Goal: Contribute content: Contribute content

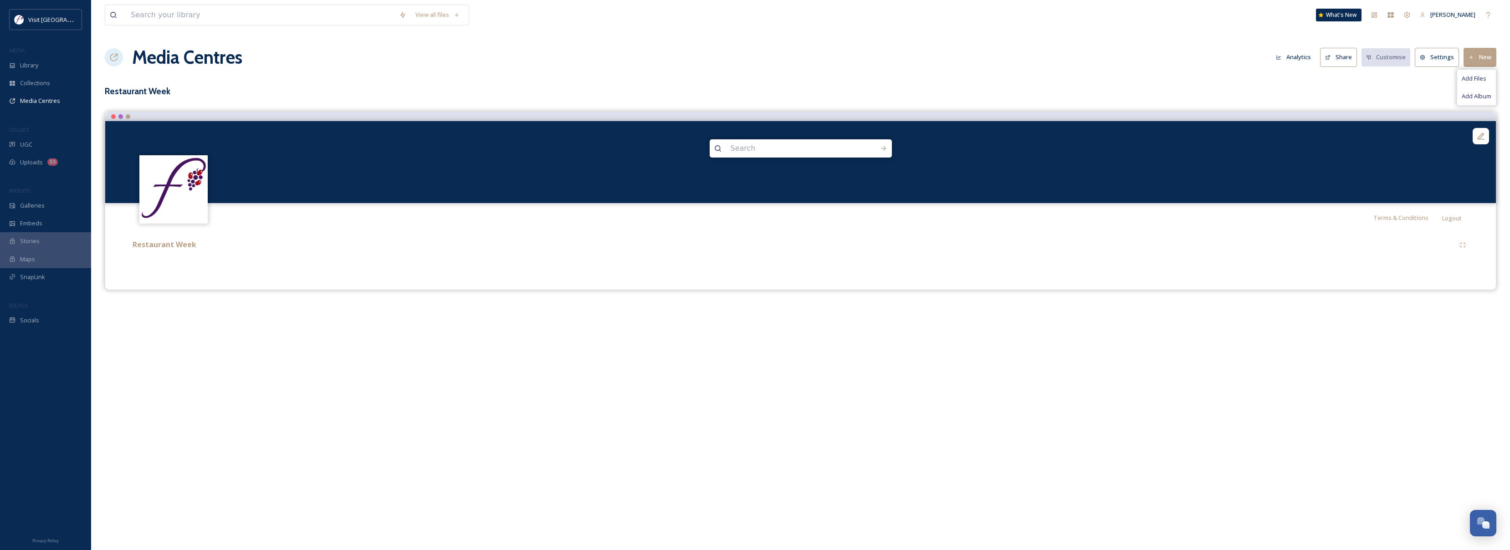
click at [1483, 51] on button "New" at bounding box center [1479, 57] width 33 height 19
click at [1483, 54] on button "New" at bounding box center [1479, 57] width 33 height 19
click at [1468, 74] on span "Add Files" at bounding box center [1473, 78] width 25 height 9
click at [1470, 81] on span "Add Files" at bounding box center [1473, 78] width 25 height 9
click at [1480, 134] on icon at bounding box center [1480, 136] width 9 height 9
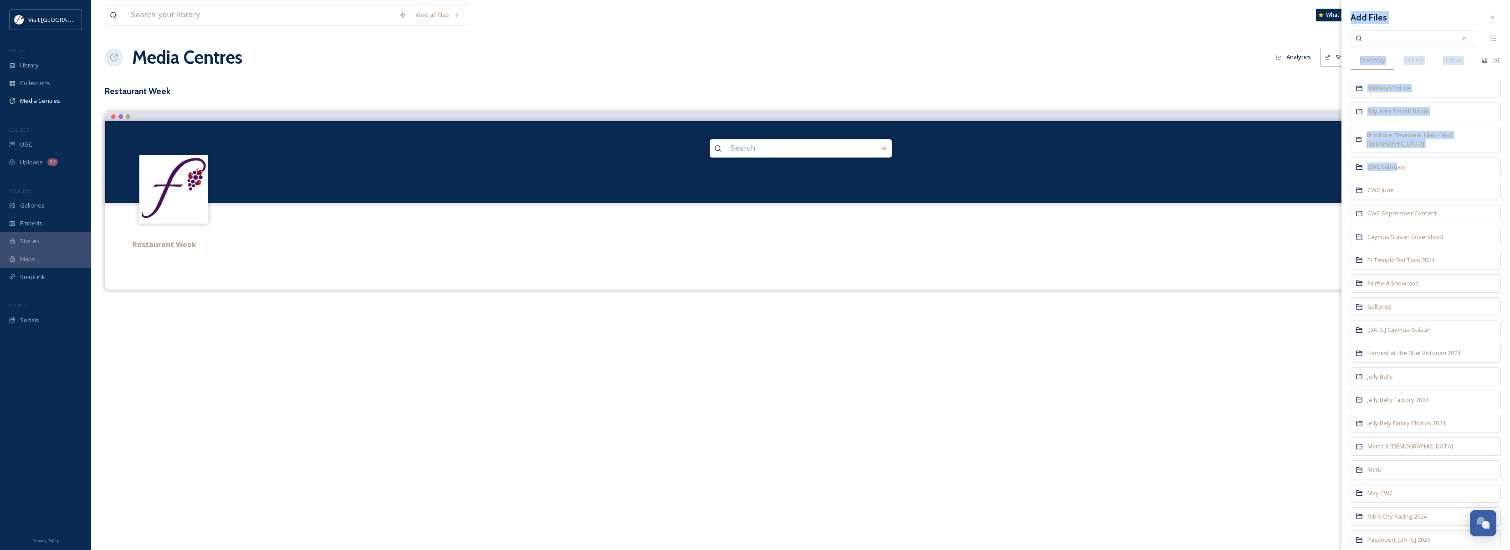
drag, startPoint x: 1398, startPoint y: 157, endPoint x: 1051, endPoint y: 350, distance: 397.7
click at [1050, 354] on div "View all files What's New Zebastian Chihuaque Media Centres Analytics Share Cus…" at bounding box center [800, 275] width 1419 height 550
click at [1133, 327] on div "View all files What's New Zebastian Chihuaque Media Centres Analytics Share Cus…" at bounding box center [800, 275] width 1419 height 550
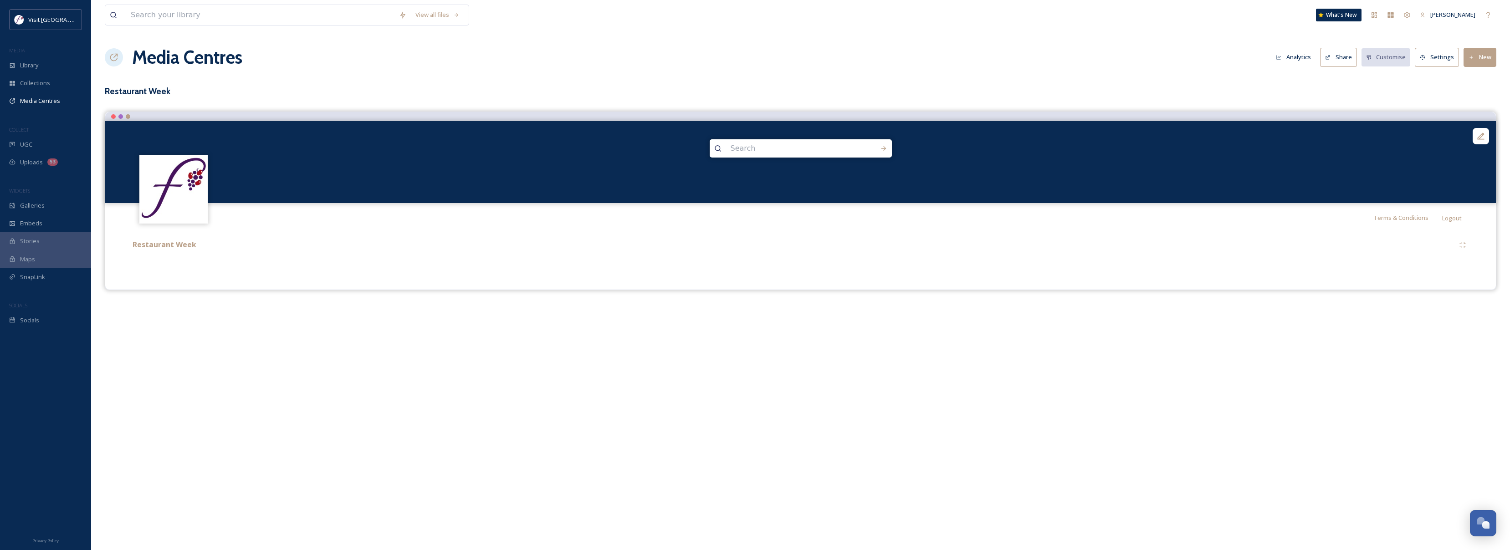
click at [1481, 64] on button "New" at bounding box center [1479, 57] width 33 height 19
click at [1481, 82] on span "Add Files" at bounding box center [1473, 78] width 25 height 9
click at [1486, 55] on button "New" at bounding box center [1479, 57] width 33 height 19
click at [1479, 138] on icon at bounding box center [1480, 136] width 7 height 7
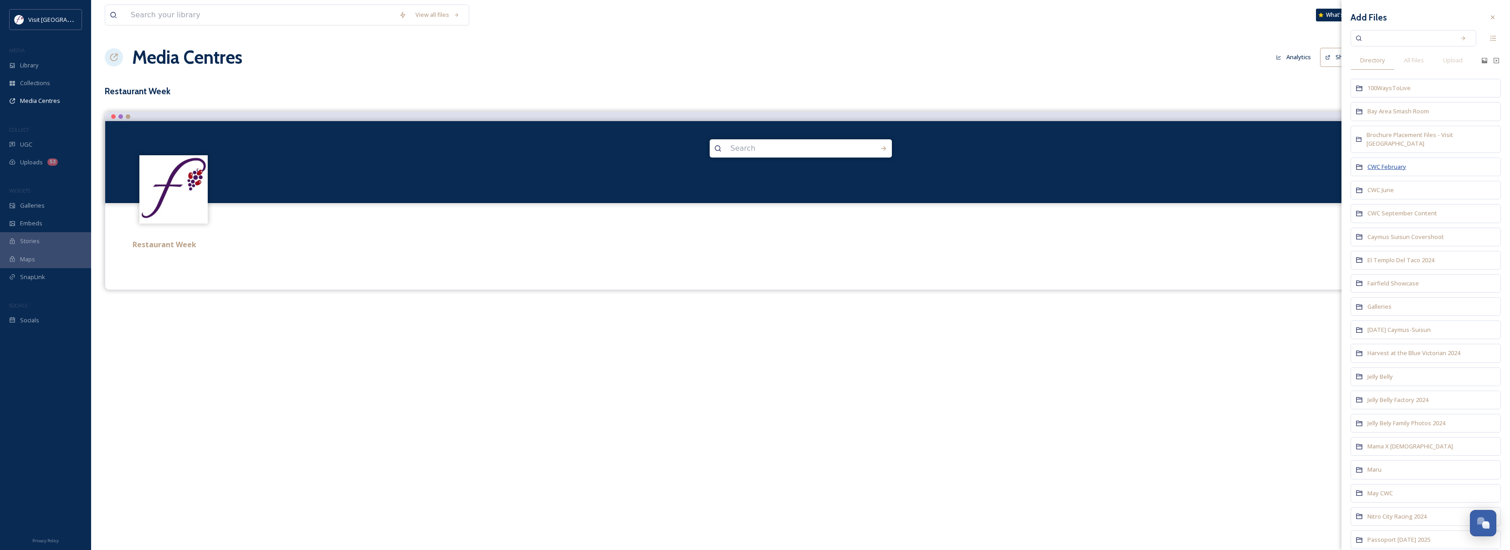
click at [1382, 163] on span "CWC February" at bounding box center [1386, 167] width 39 height 8
click at [1398, 97] on span "CWC Shared Folder" at bounding box center [1393, 96] width 53 height 8
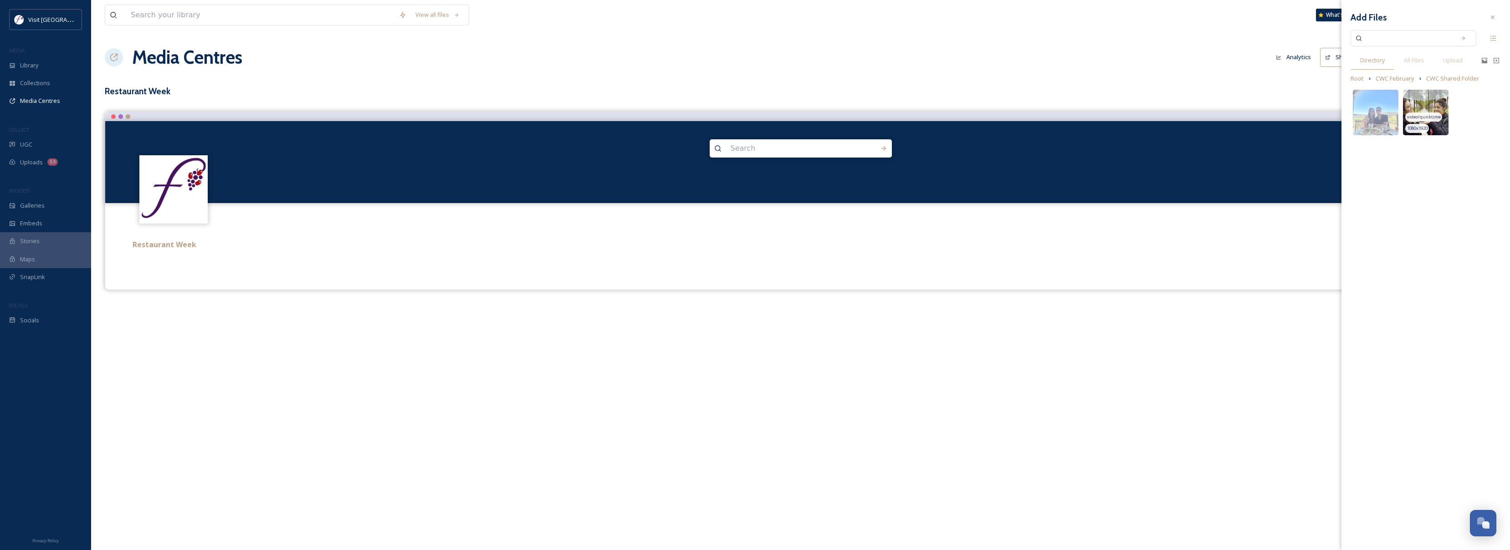
click at [1418, 100] on img at bounding box center [1426, 113] width 46 height 46
click at [1158, 341] on div "View all files What's New Zebastian Chihuaque Media Centres Analytics Share Cus…" at bounding box center [800, 275] width 1419 height 550
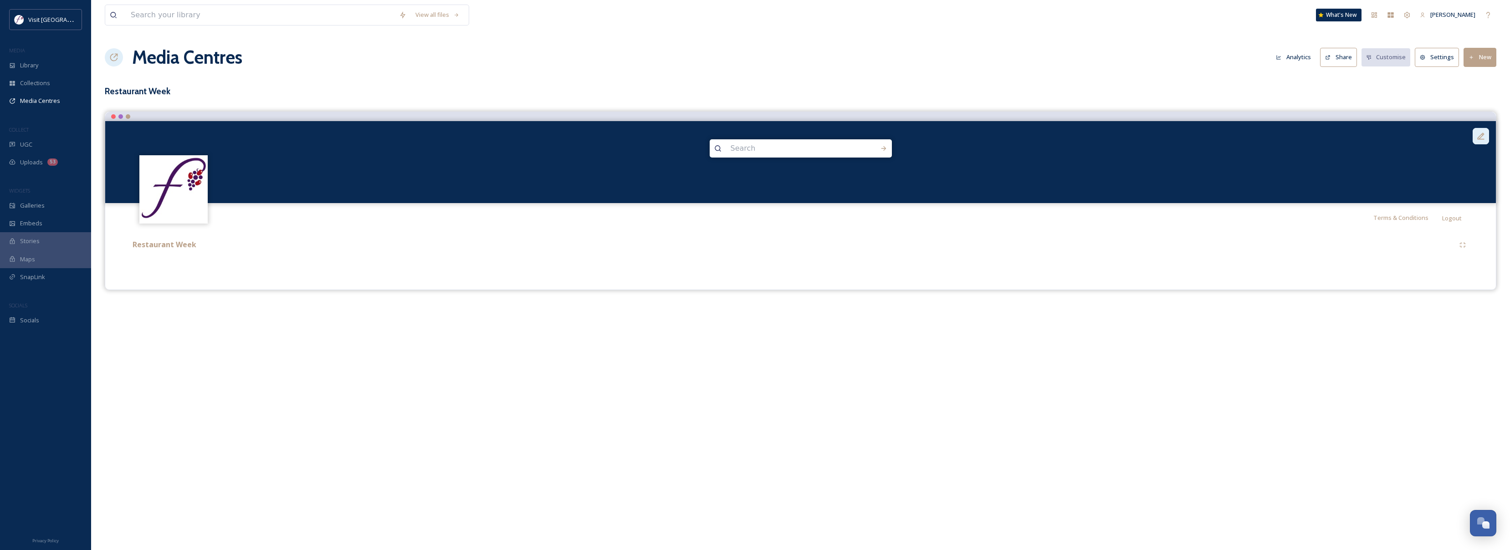
click at [1477, 140] on icon at bounding box center [1480, 136] width 9 height 9
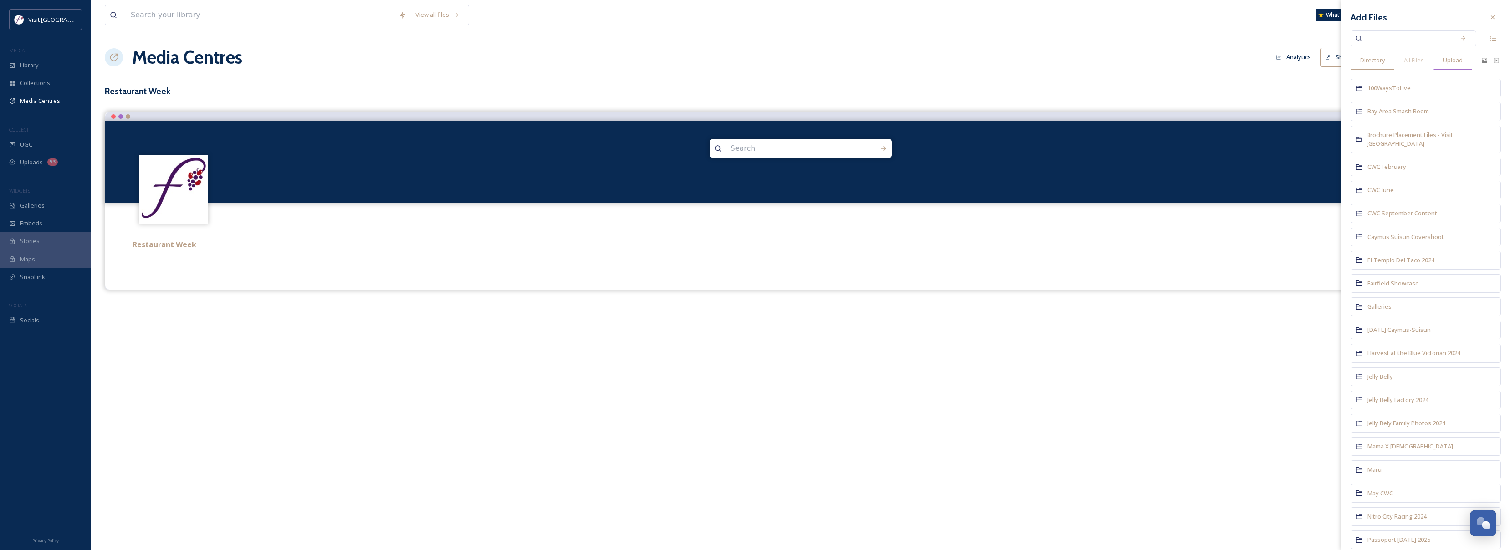
click at [1449, 57] on span "Upload" at bounding box center [1453, 60] width 20 height 9
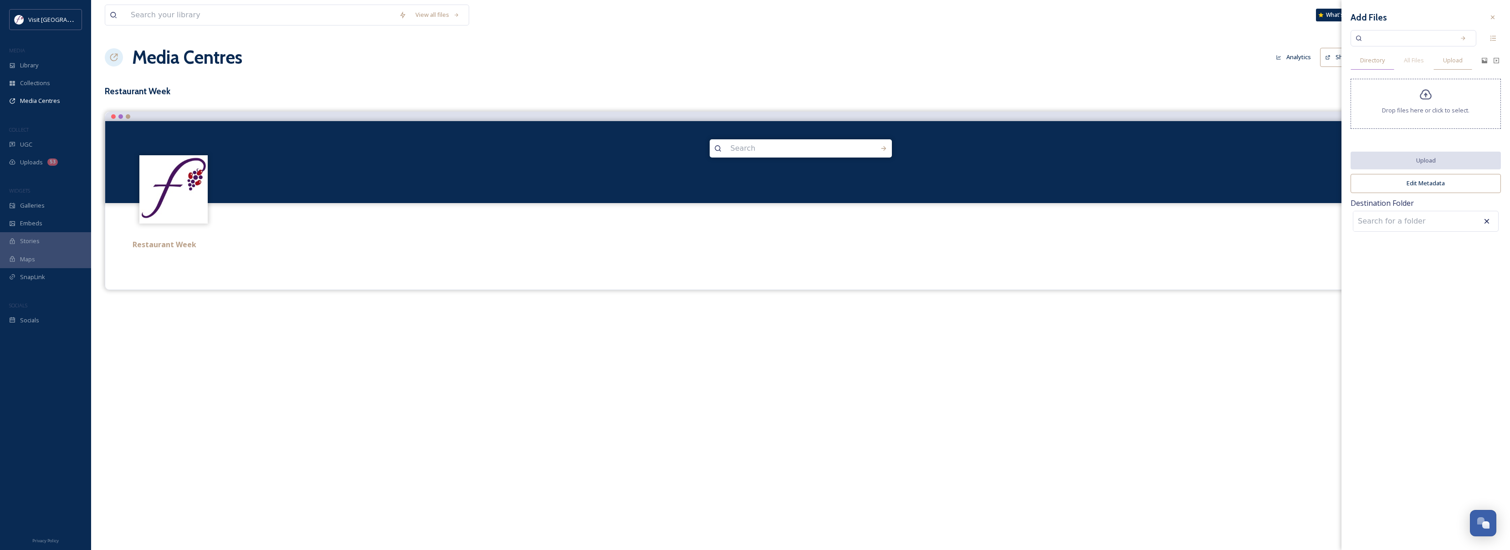
click at [1367, 64] on span "Directory" at bounding box center [1372, 60] width 25 height 9
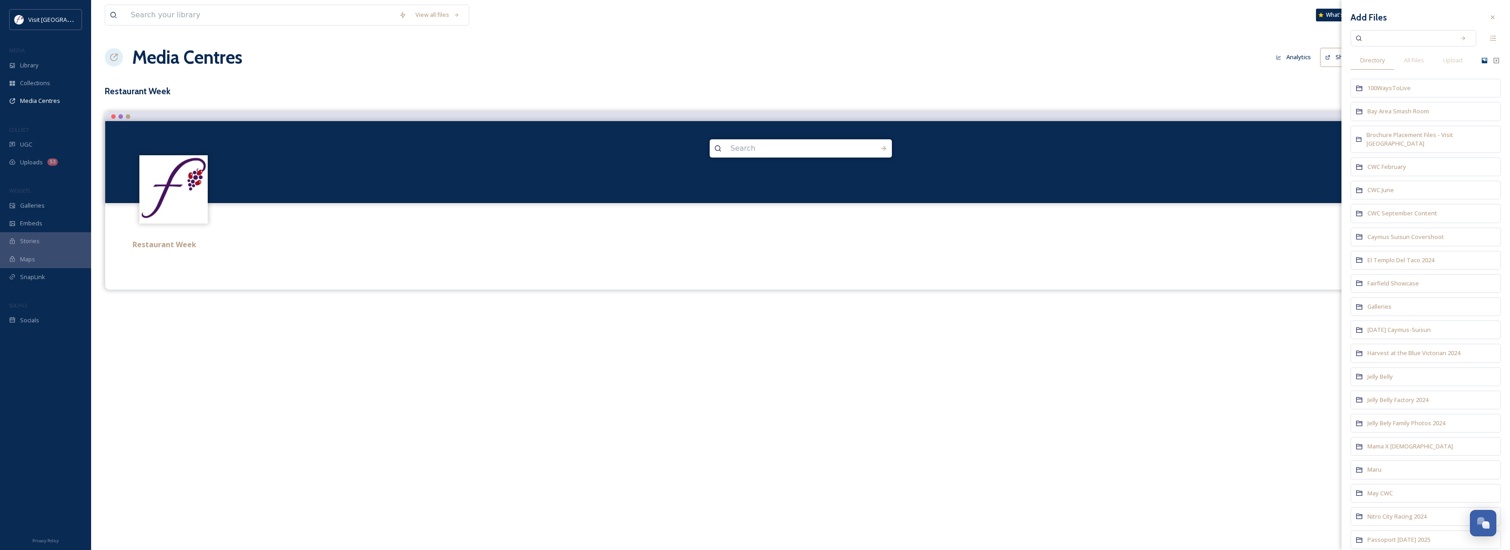
click at [1480, 63] on icon at bounding box center [1483, 60] width 7 height 7
click at [1444, 60] on span "Upload" at bounding box center [1453, 60] width 20 height 9
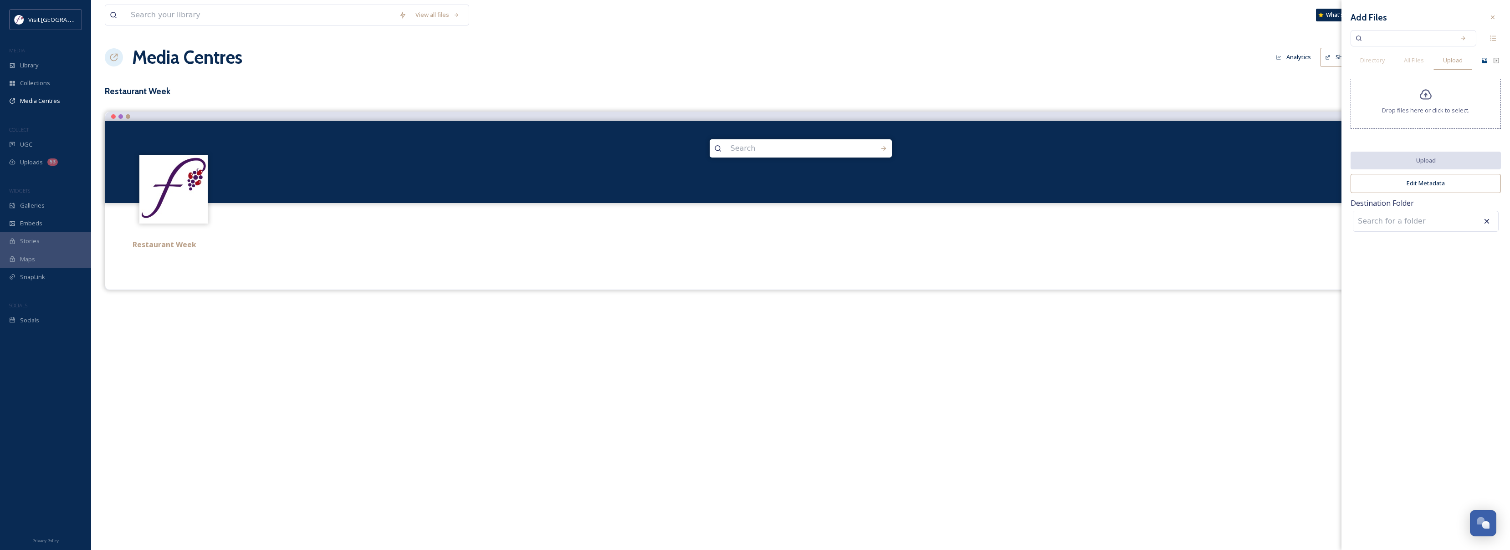
click at [1417, 99] on div "Drop files here or click to select." at bounding box center [1425, 104] width 150 height 50
click at [1414, 153] on button "Upload" at bounding box center [1425, 161] width 150 height 19
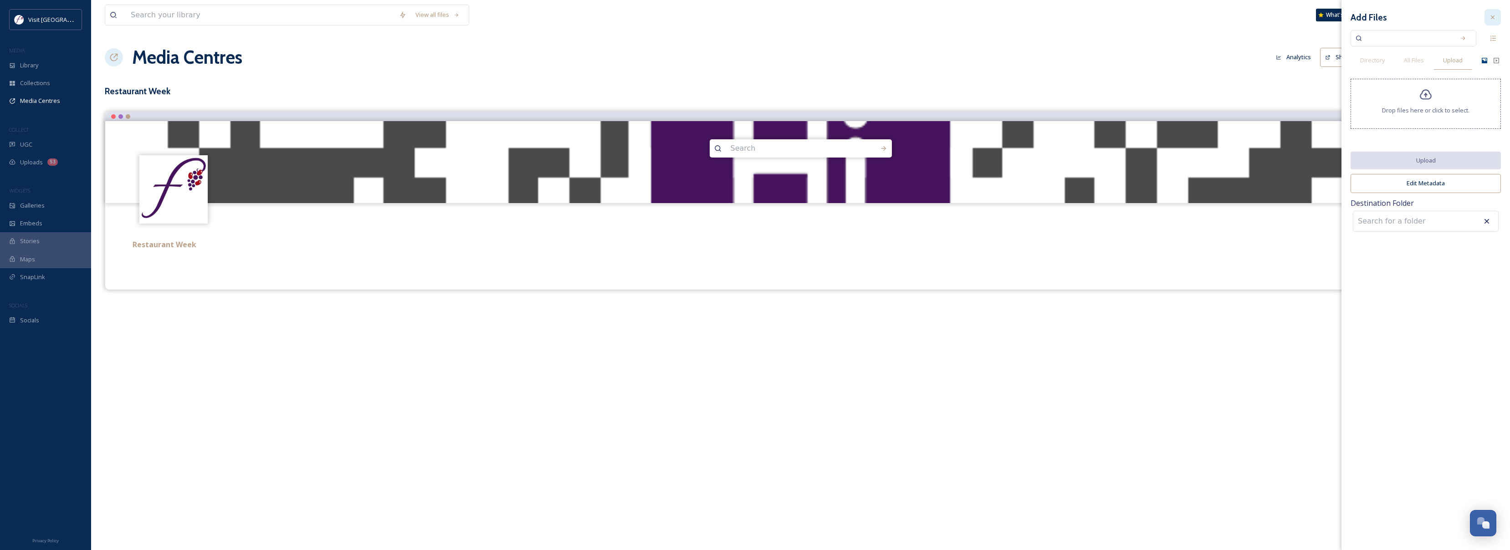
click at [1491, 16] on icon at bounding box center [1492, 17] width 4 height 4
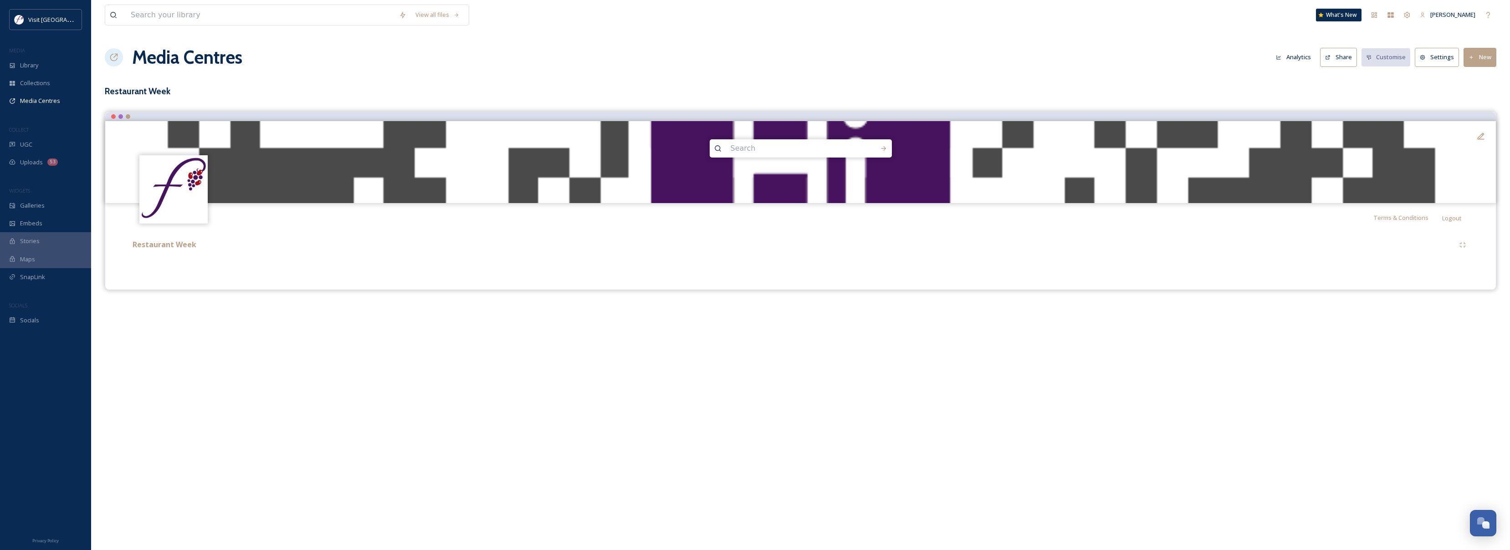
click at [1469, 61] on button "New" at bounding box center [1479, 57] width 33 height 19
click at [1481, 80] on span "Add Files" at bounding box center [1473, 78] width 25 height 9
click at [1479, 78] on span "Add Files" at bounding box center [1473, 78] width 25 height 9
click at [1480, 78] on span "Add Files" at bounding box center [1473, 78] width 25 height 9
drag, startPoint x: 1482, startPoint y: 76, endPoint x: 1437, endPoint y: 30, distance: 64.1
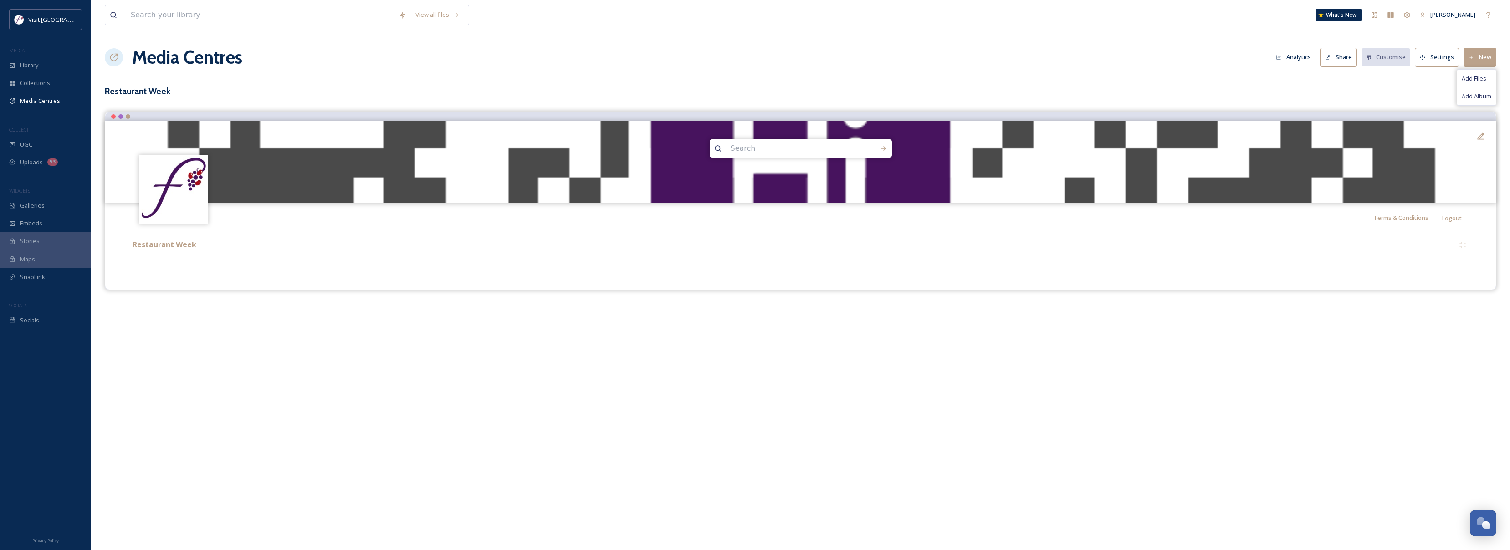
click at [1481, 74] on span "Add Files" at bounding box center [1473, 78] width 25 height 9
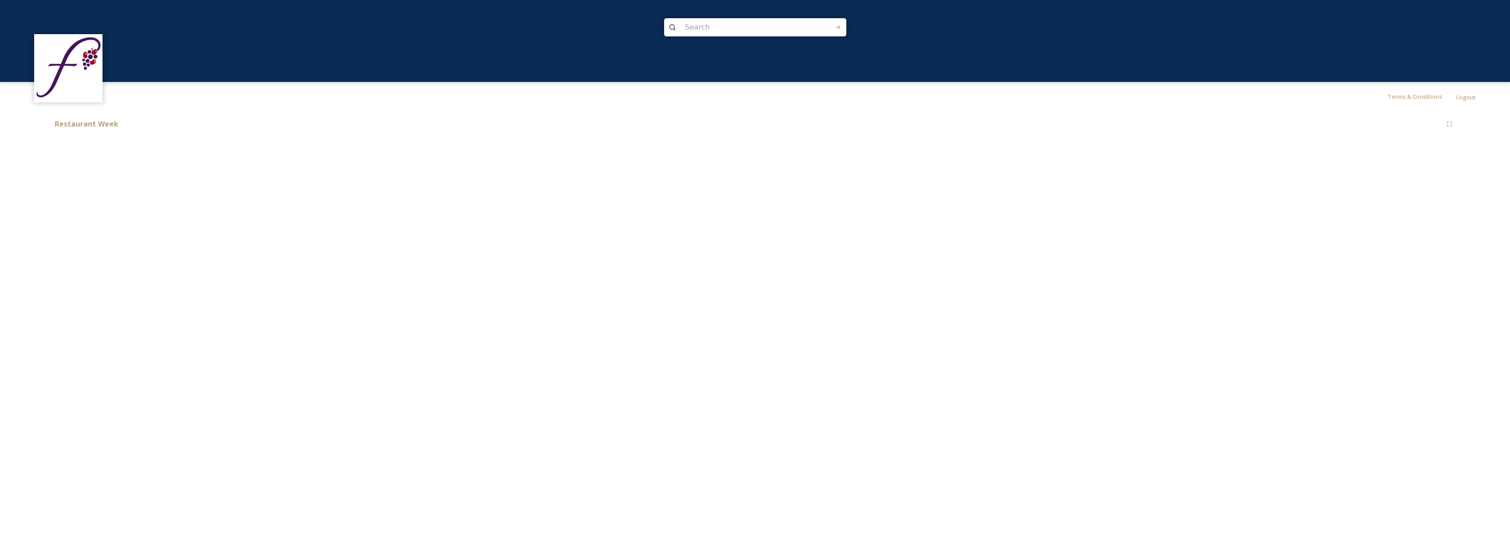
click at [591, 171] on div "Terms & Conditions Logout Shared by: Visit Fairfield Restaurant Week" at bounding box center [755, 275] width 1510 height 550
click at [86, 136] on div "Restaurant Week" at bounding box center [754, 133] width 1441 height 44
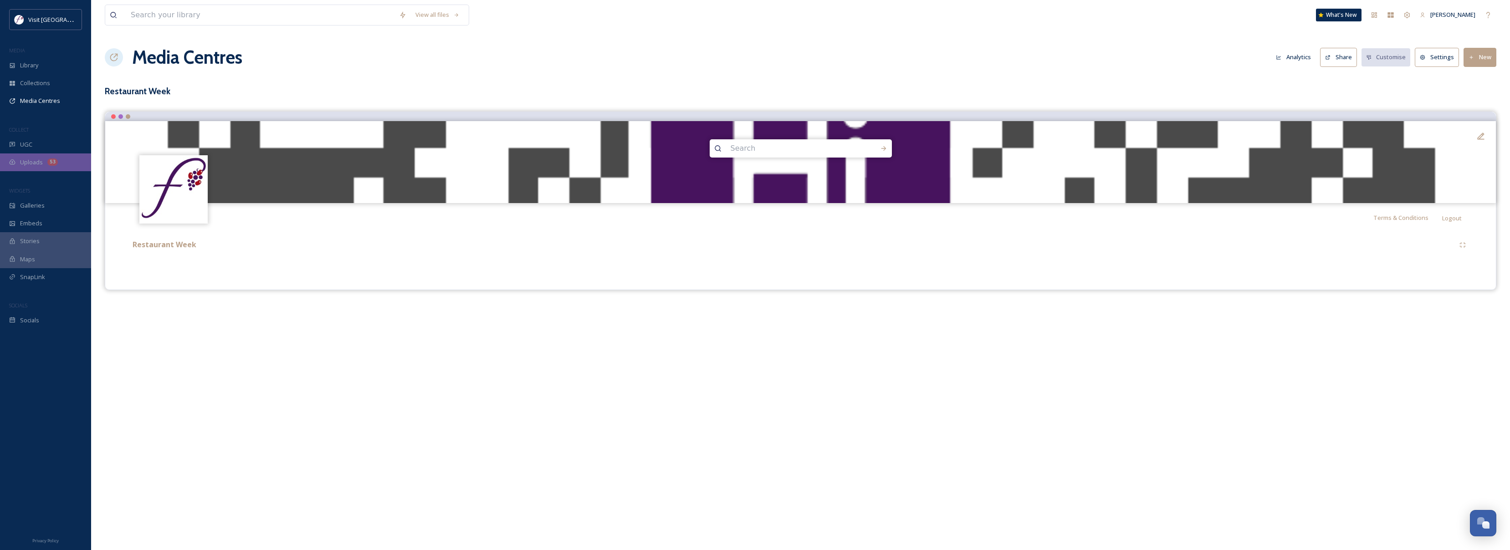
click at [38, 169] on div "Uploads 53" at bounding box center [45, 162] width 91 height 18
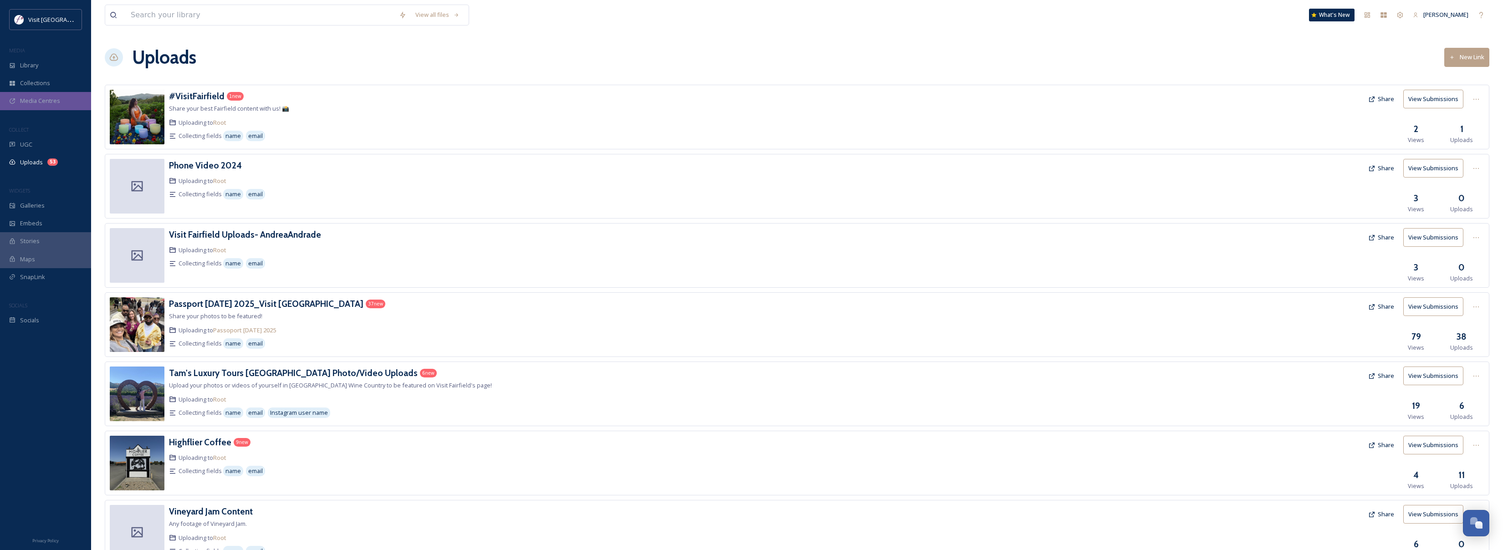
click at [40, 97] on span "Media Centres" at bounding box center [40, 101] width 40 height 9
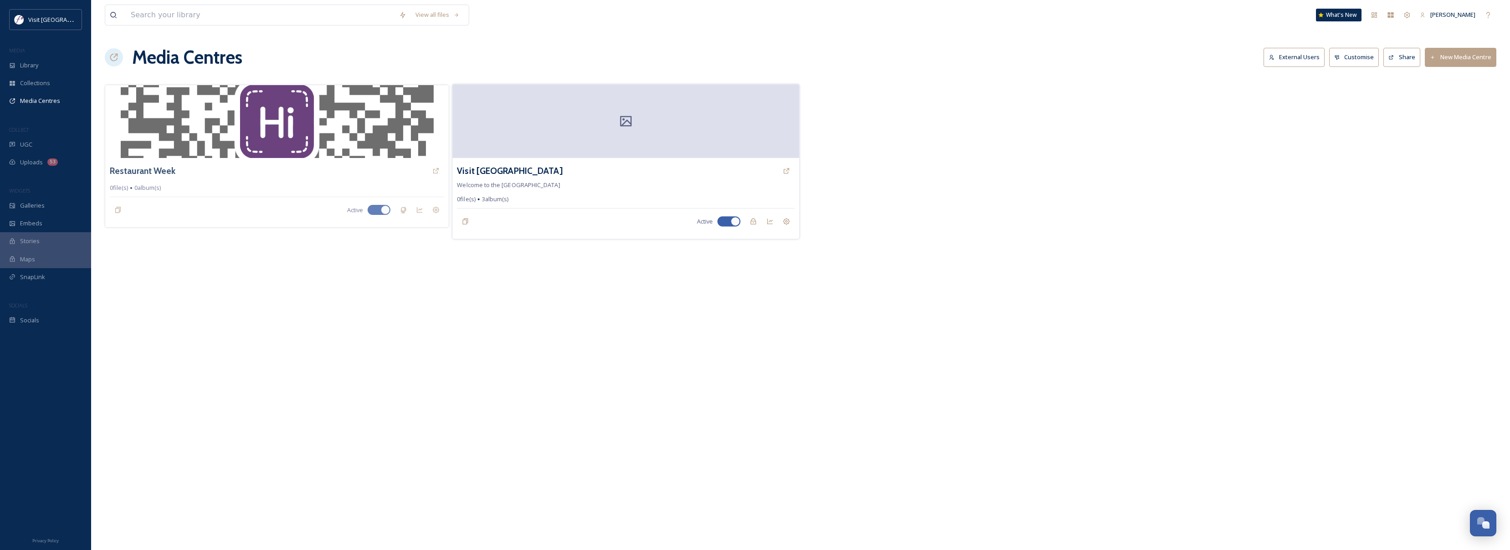
click at [714, 190] on div "Visit [GEOGRAPHIC_DATA] Welcome to the Media Centre 0 file(s) 3 album(s) Active" at bounding box center [625, 198] width 347 height 81
click at [783, 172] on icon at bounding box center [786, 170] width 7 height 7
click at [784, 222] on icon at bounding box center [786, 221] width 7 height 7
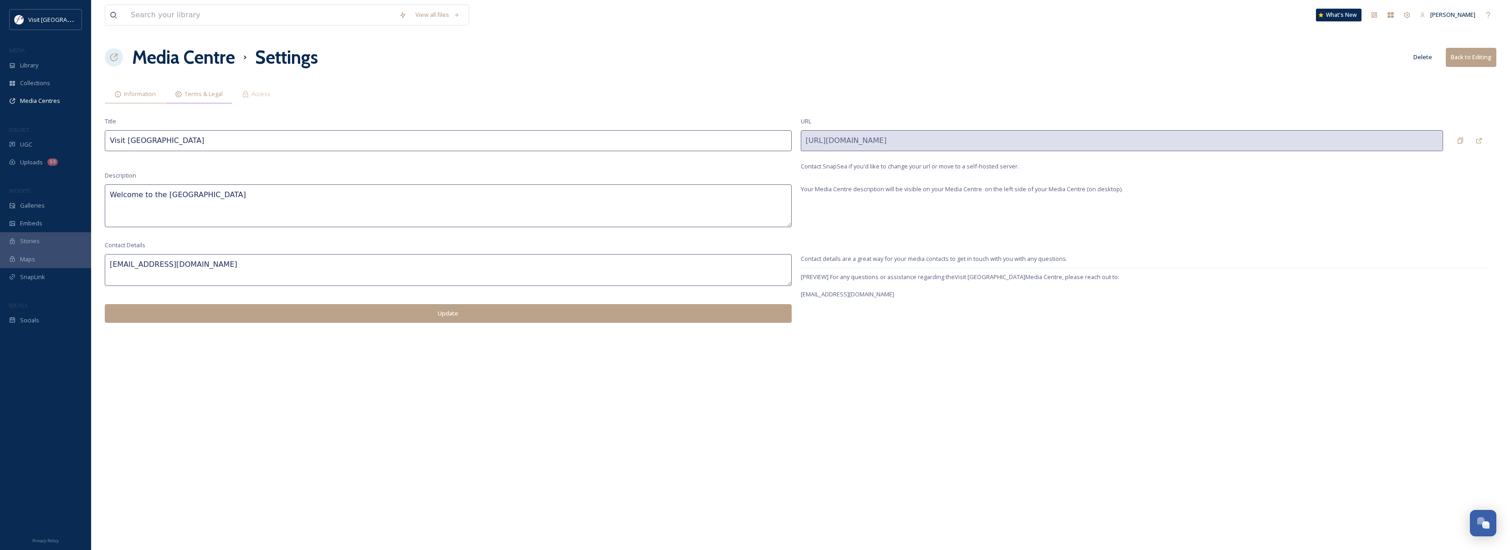
click at [203, 90] on span "Terms & Legal" at bounding box center [203, 94] width 38 height 9
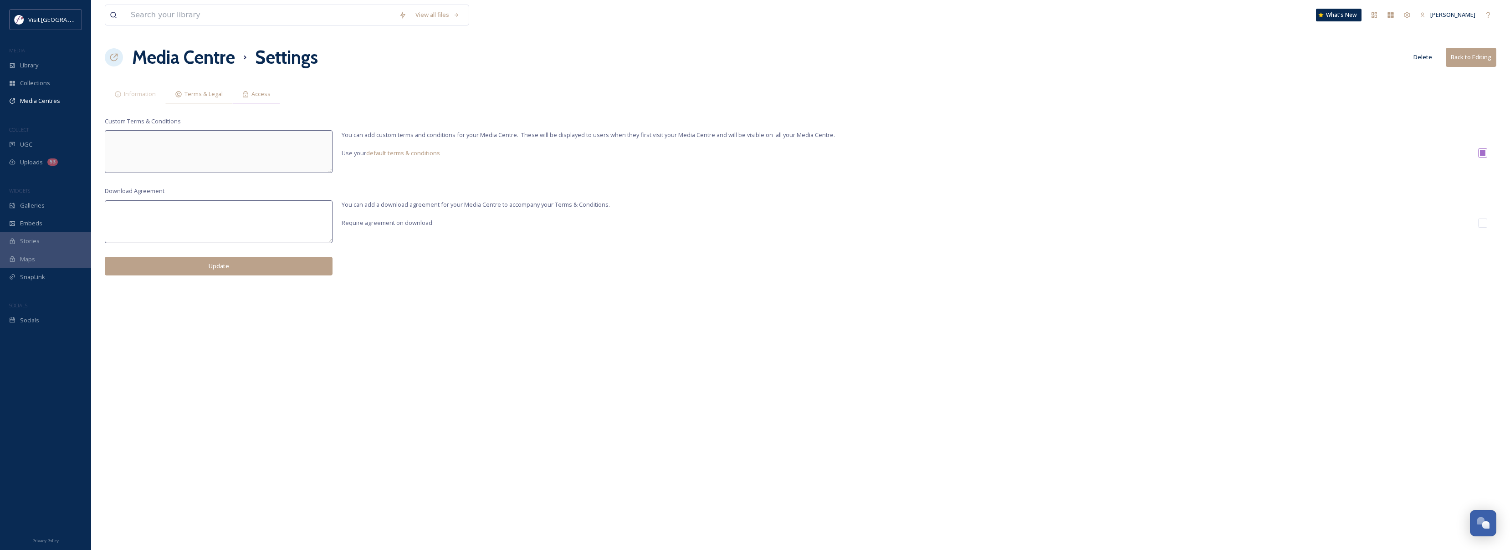
click at [246, 94] on icon at bounding box center [245, 94] width 7 height 7
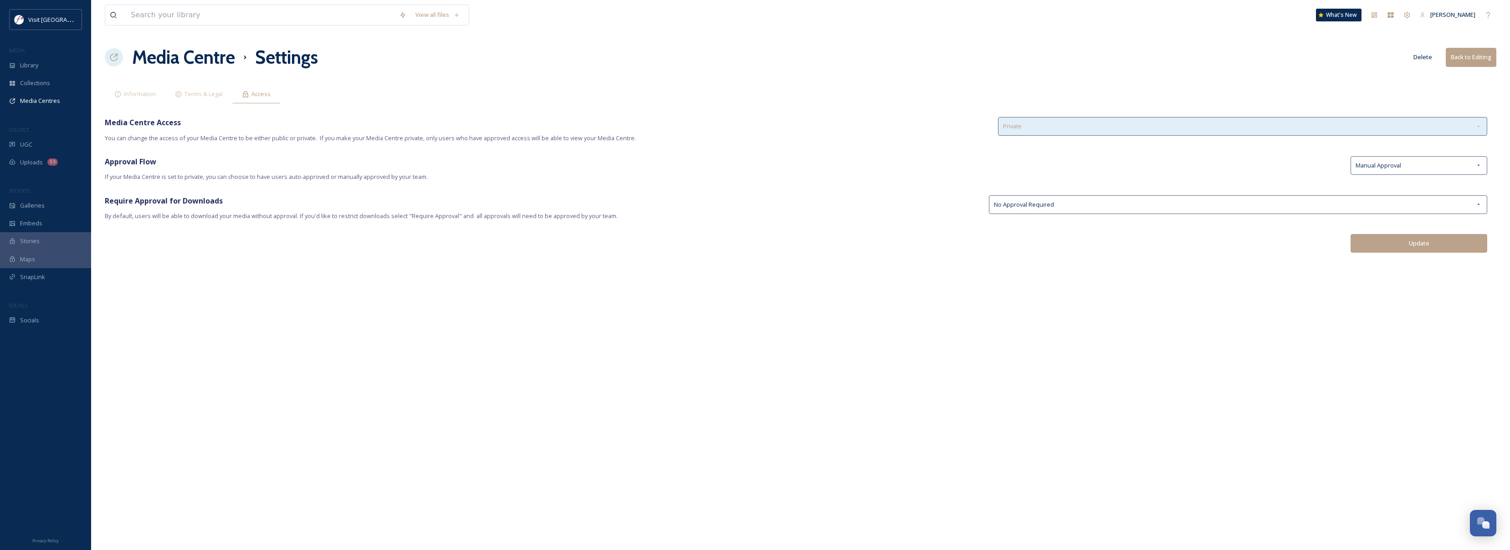
click at [1193, 120] on div "Private" at bounding box center [1243, 126] width 490 height 19
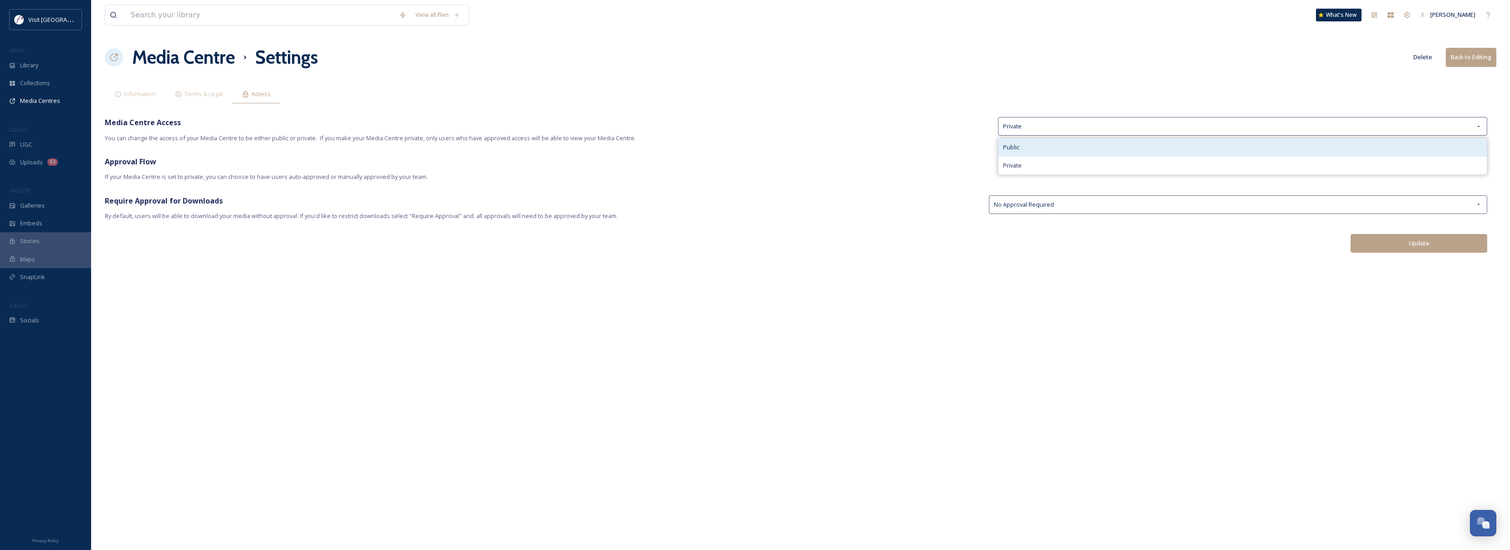
click at [1036, 149] on div "Public" at bounding box center [1242, 147] width 489 height 18
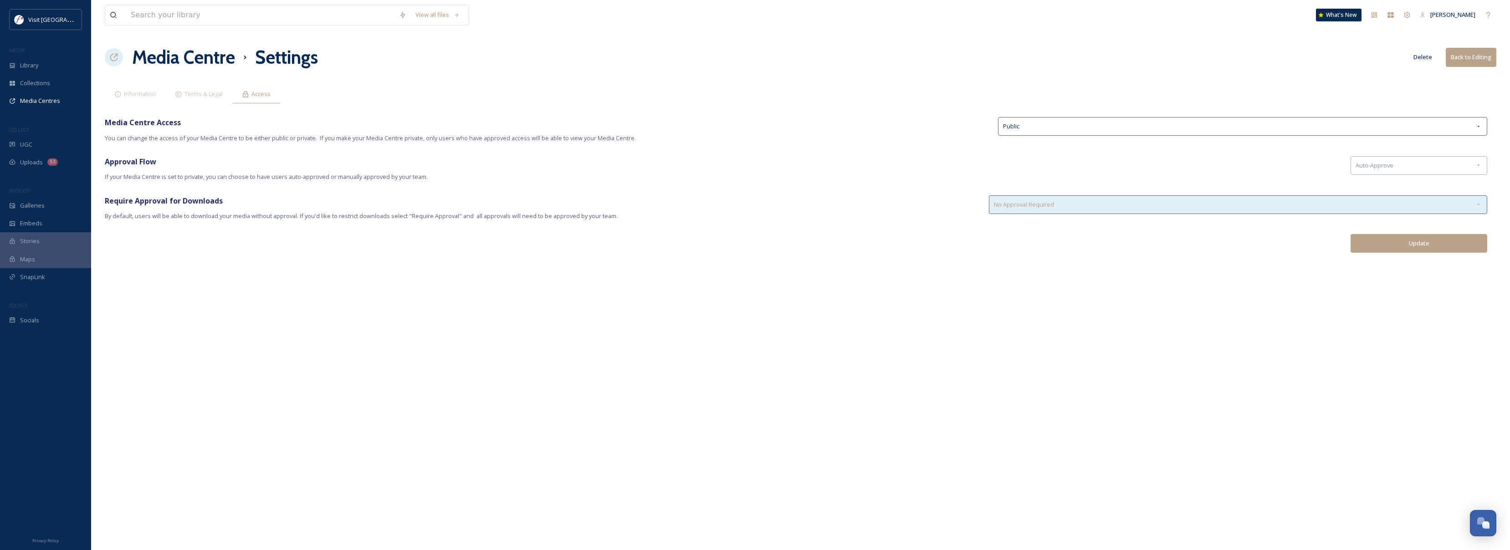
click at [1061, 203] on div "No Approval Required" at bounding box center [1238, 204] width 499 height 19
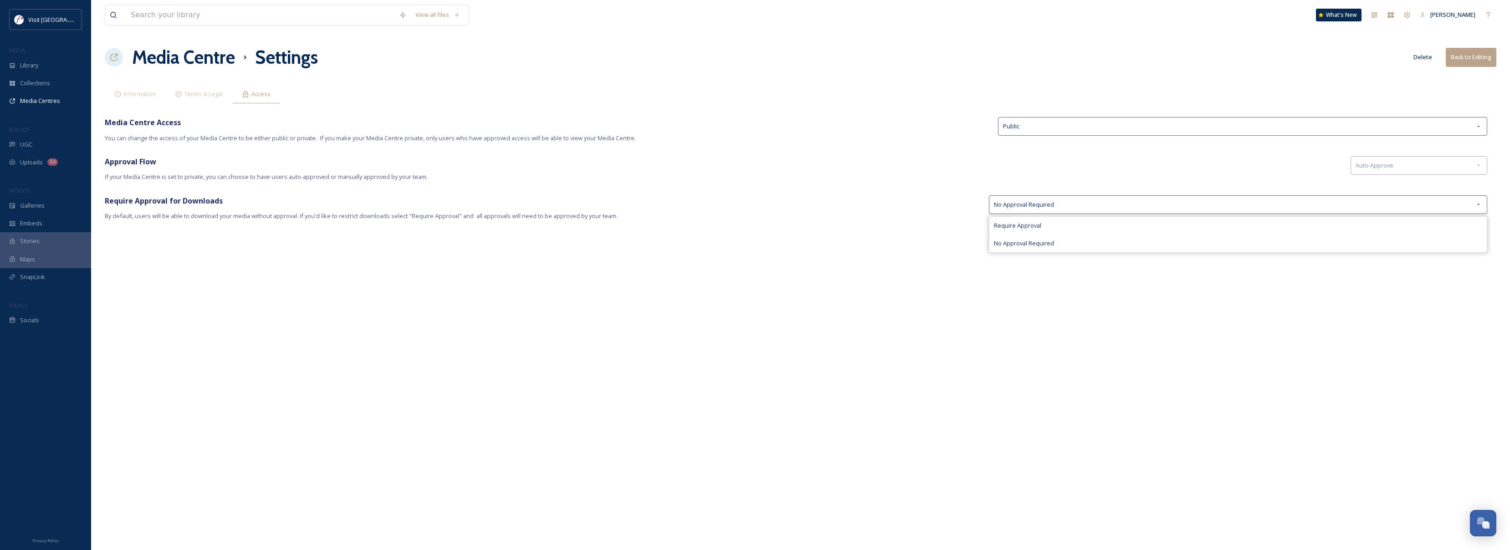
click at [1013, 307] on div "View all files What's New Zebastian Chihuaque Media Centre Settings Delete Back…" at bounding box center [800, 275] width 1419 height 550
click at [1476, 168] on icon at bounding box center [1478, 165] width 7 height 7
click at [1413, 243] on button "Update" at bounding box center [1418, 243] width 137 height 19
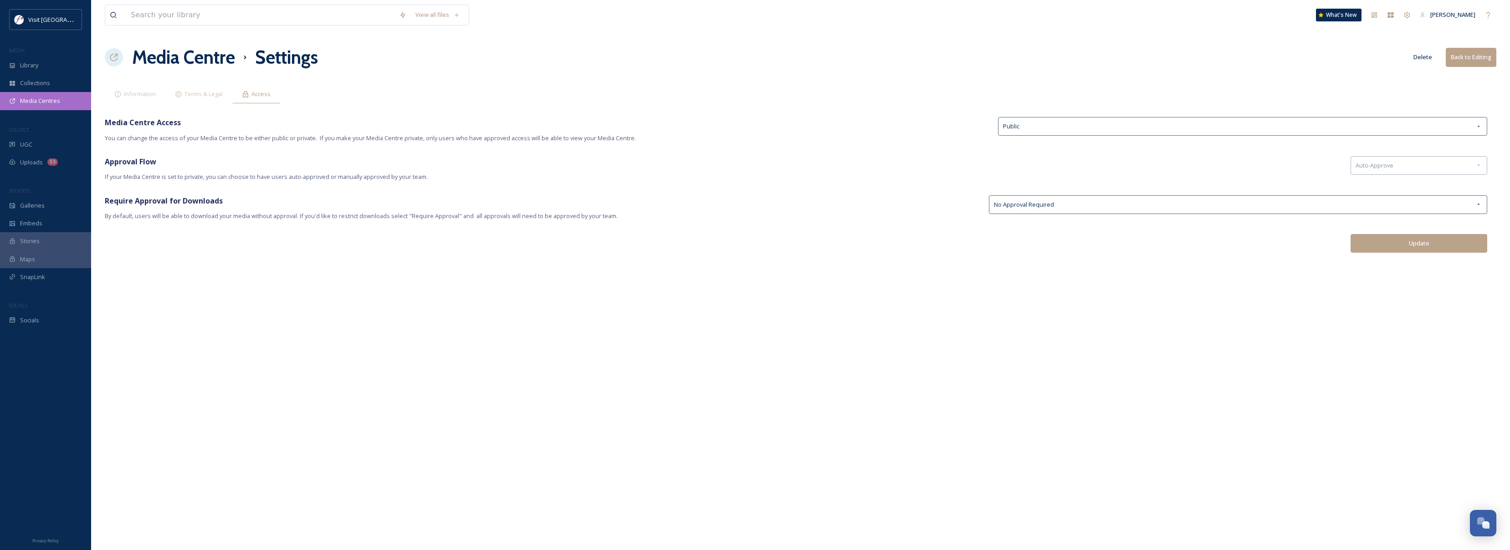
click at [51, 105] on div "Media Centres" at bounding box center [45, 101] width 91 height 18
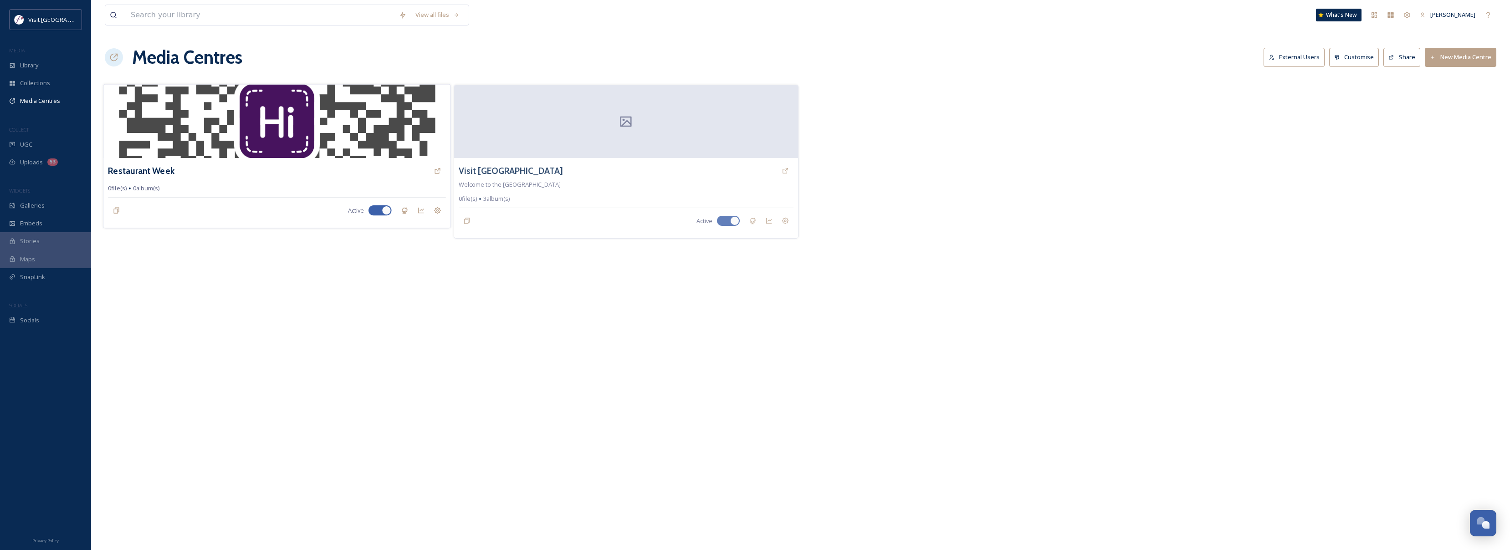
click at [157, 178] on div "Restaurant Week" at bounding box center [277, 171] width 338 height 16
click at [156, 170] on h3 "Restaurant Week" at bounding box center [141, 170] width 66 height 13
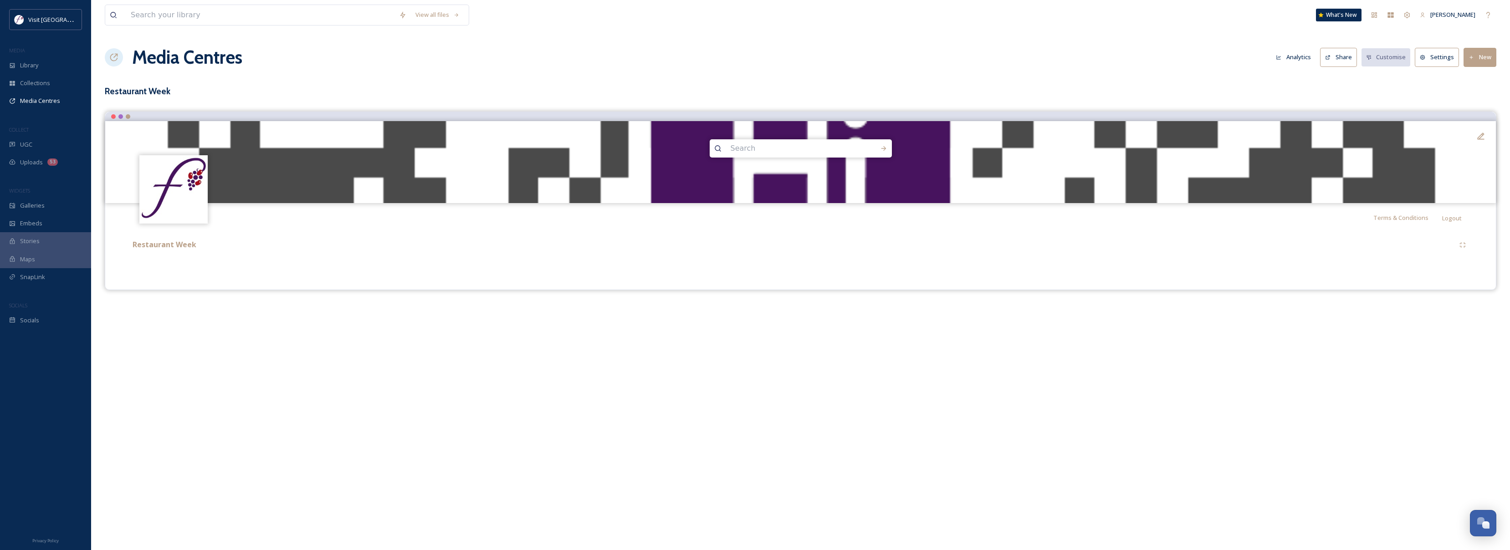
click at [1466, 62] on button "New" at bounding box center [1479, 57] width 33 height 19
click at [1472, 82] on span "Add Files" at bounding box center [1473, 78] width 25 height 9
click at [1473, 74] on span "Add Files" at bounding box center [1473, 78] width 25 height 9
drag, startPoint x: 1473, startPoint y: 84, endPoint x: 1472, endPoint y: 97, distance: 12.4
click at [1473, 87] on div "Add Files" at bounding box center [1476, 79] width 39 height 18
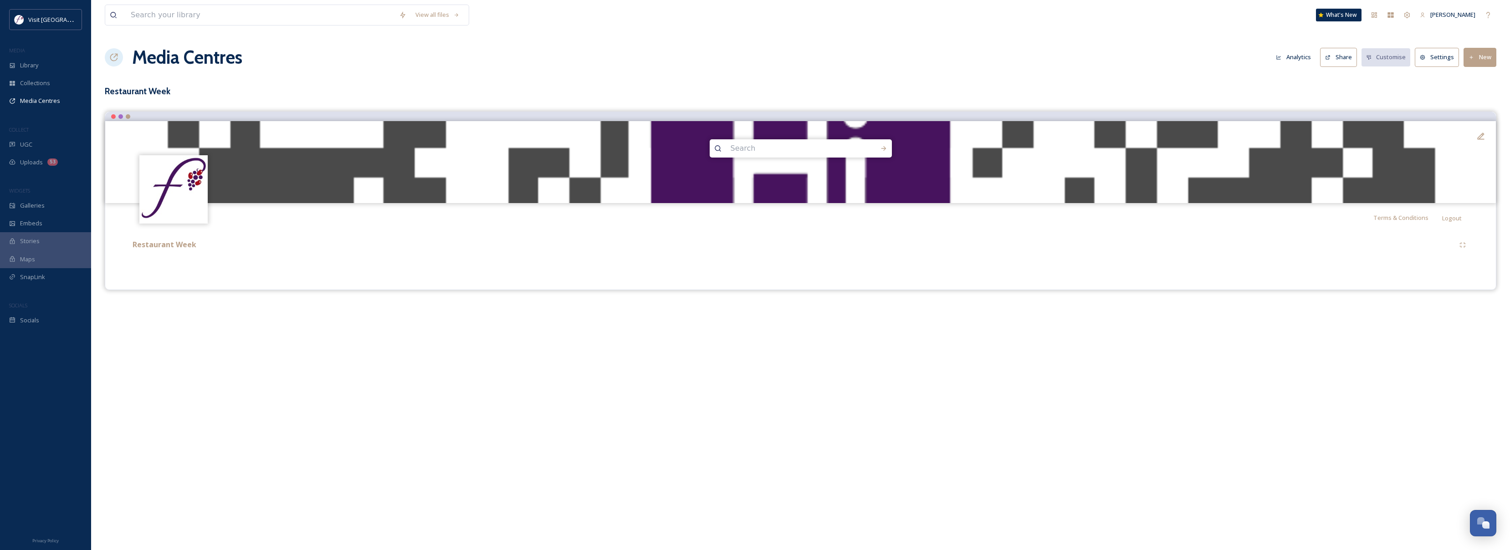
click at [1432, 57] on button "Settings" at bounding box center [1436, 57] width 44 height 19
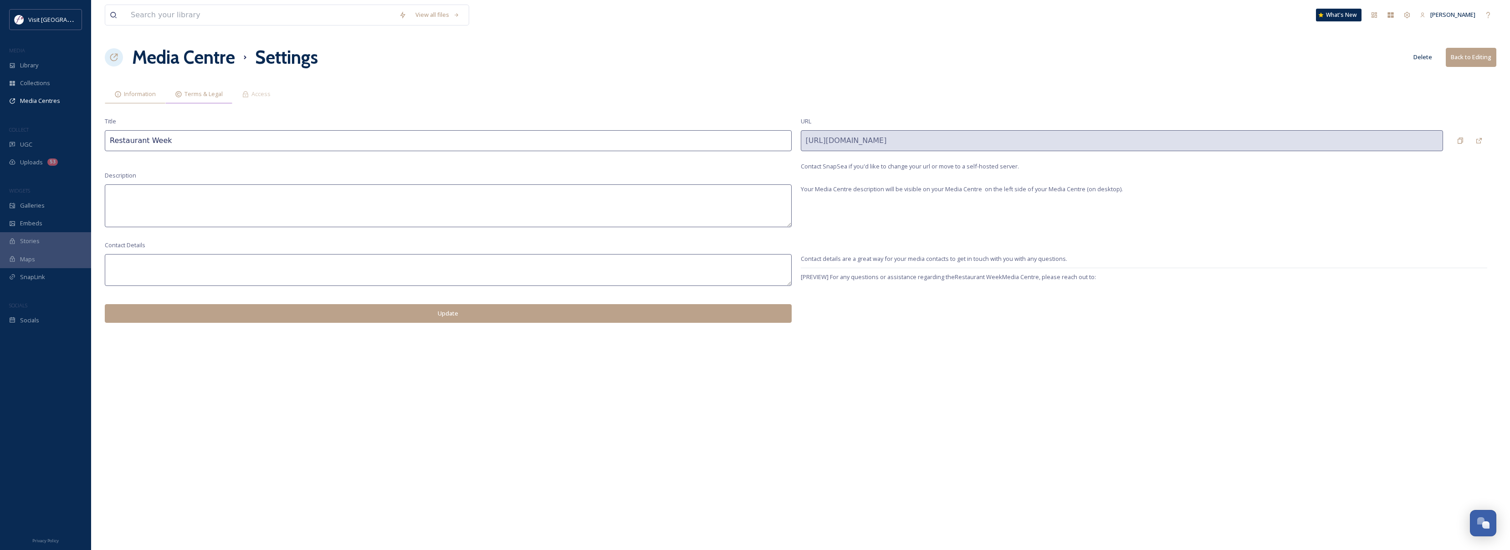
click at [198, 102] on div "Terms & Legal" at bounding box center [198, 94] width 67 height 19
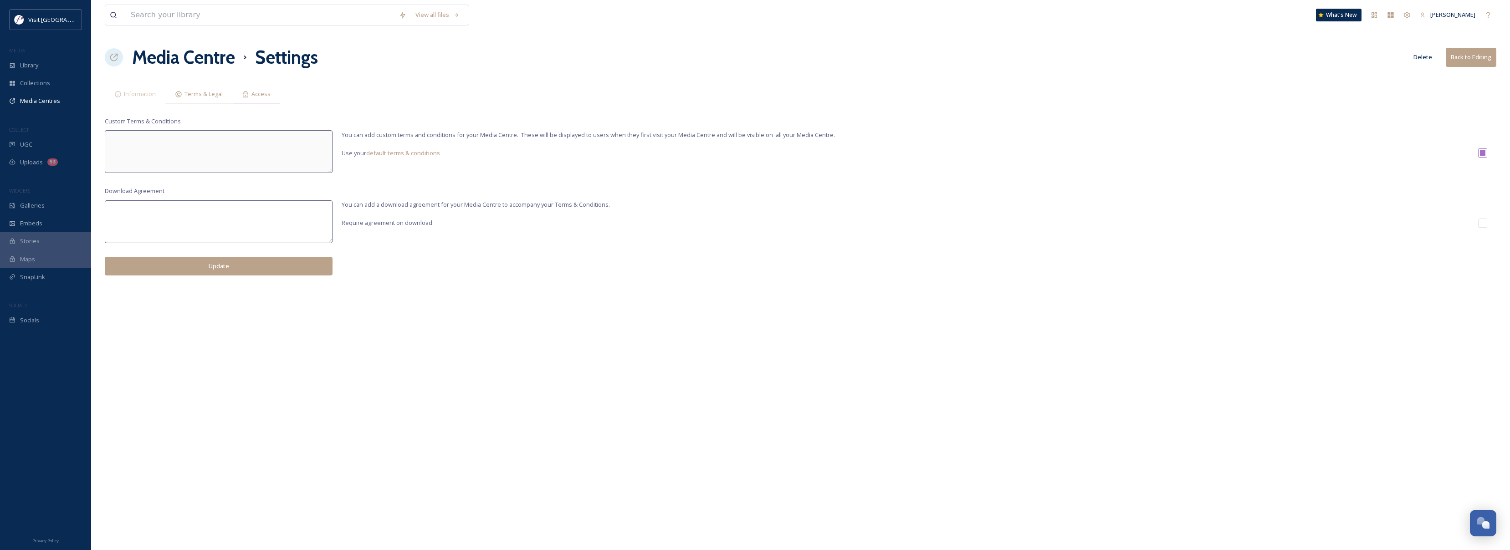
click at [265, 94] on span "Access" at bounding box center [260, 94] width 19 height 9
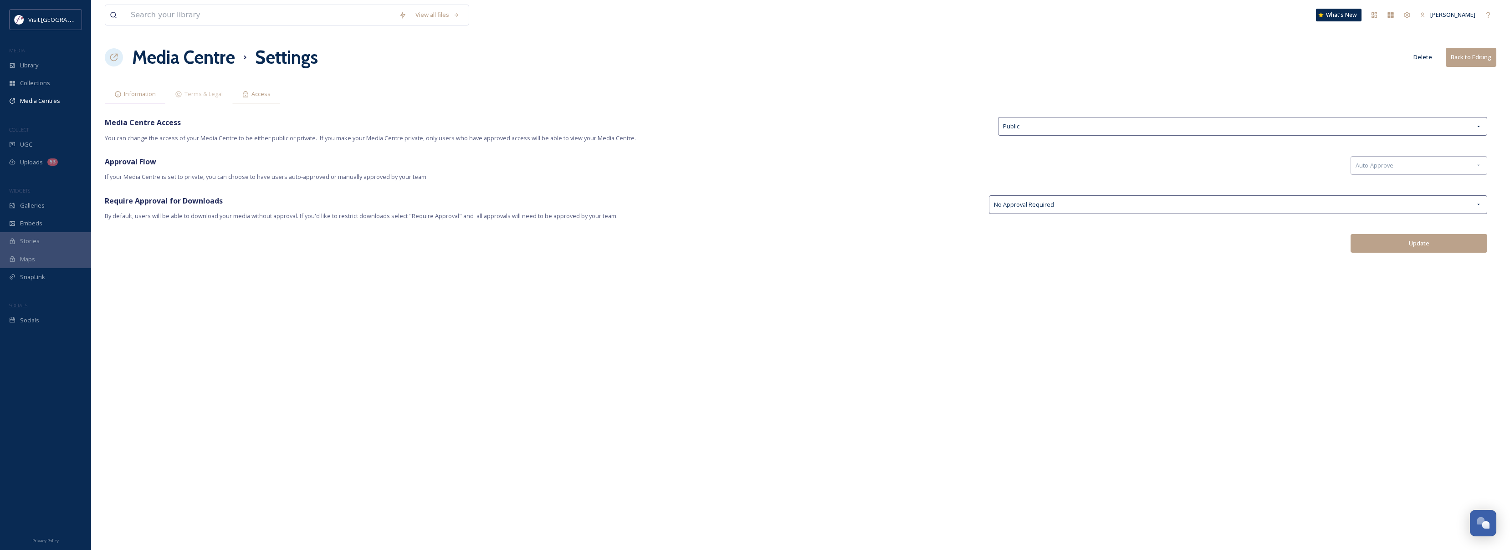
click at [134, 95] on span "Information" at bounding box center [140, 94] width 32 height 9
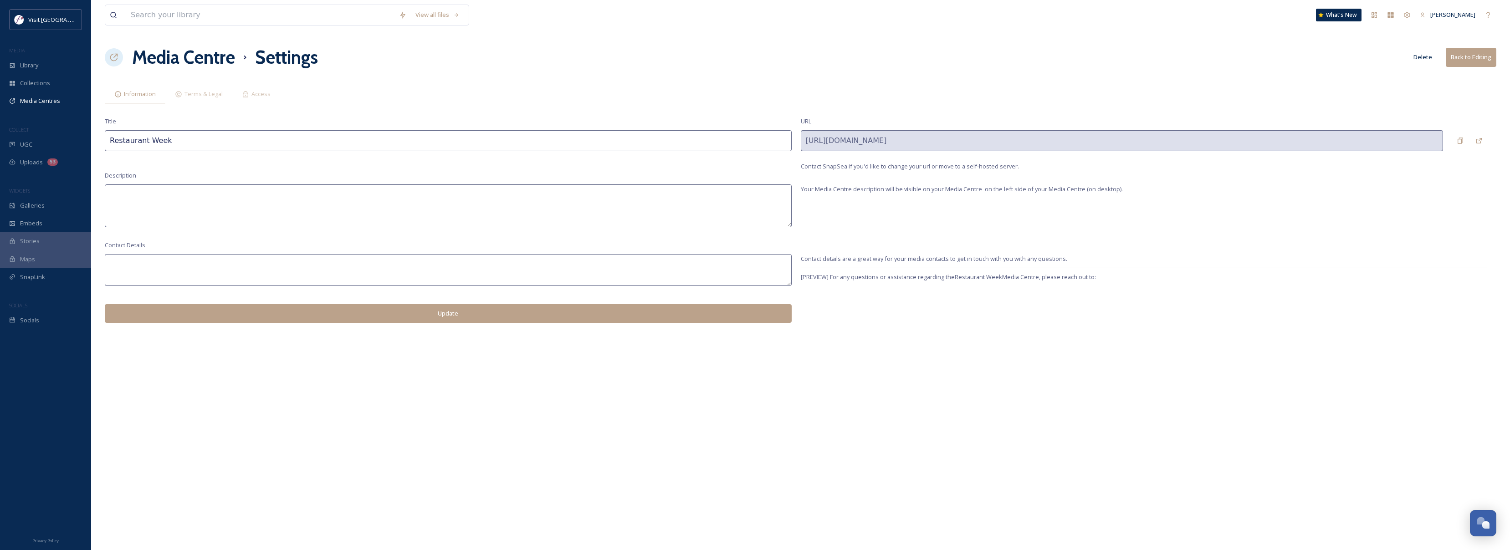
click at [429, 315] on button "Update" at bounding box center [448, 313] width 687 height 19
click at [1456, 57] on button "Back to Editing" at bounding box center [1470, 57] width 51 height 19
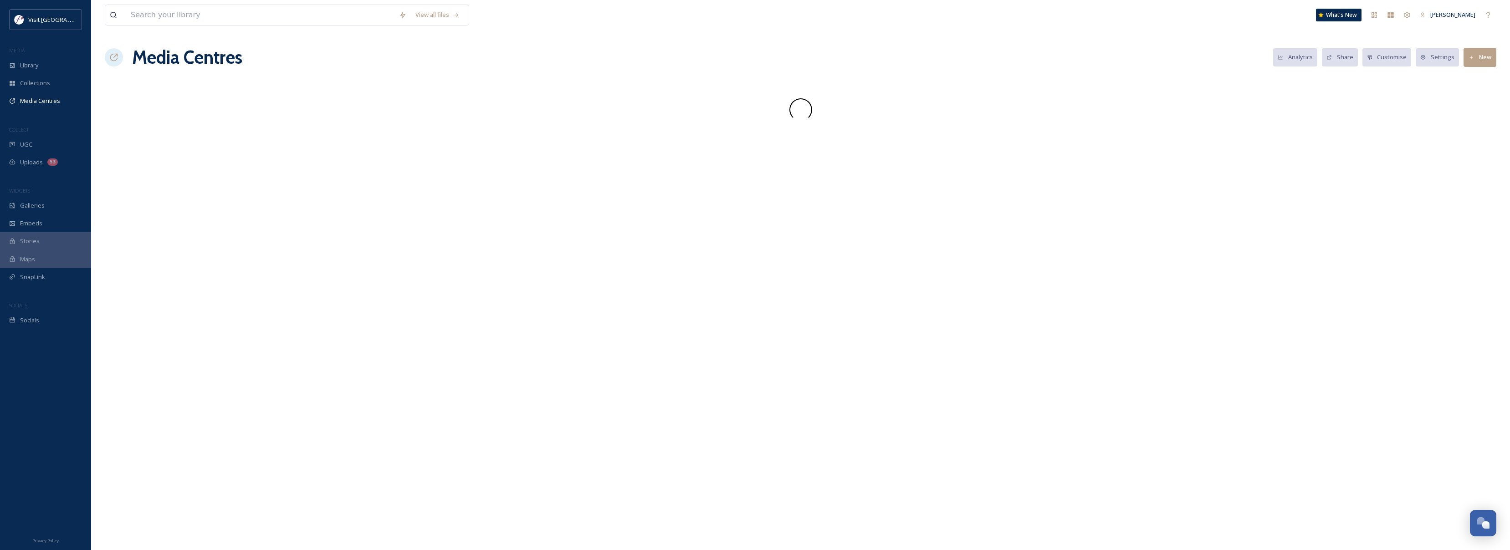
click at [1475, 60] on button "New" at bounding box center [1479, 57] width 33 height 19
click at [1473, 76] on span "Add Files" at bounding box center [1473, 78] width 25 height 9
click at [1486, 71] on div "Add Files" at bounding box center [1476, 79] width 39 height 18
drag, startPoint x: 1486, startPoint y: 70, endPoint x: 1404, endPoint y: 4, distance: 105.9
click at [1486, 69] on div "Add Files Add Album" at bounding box center [1476, 87] width 40 height 36
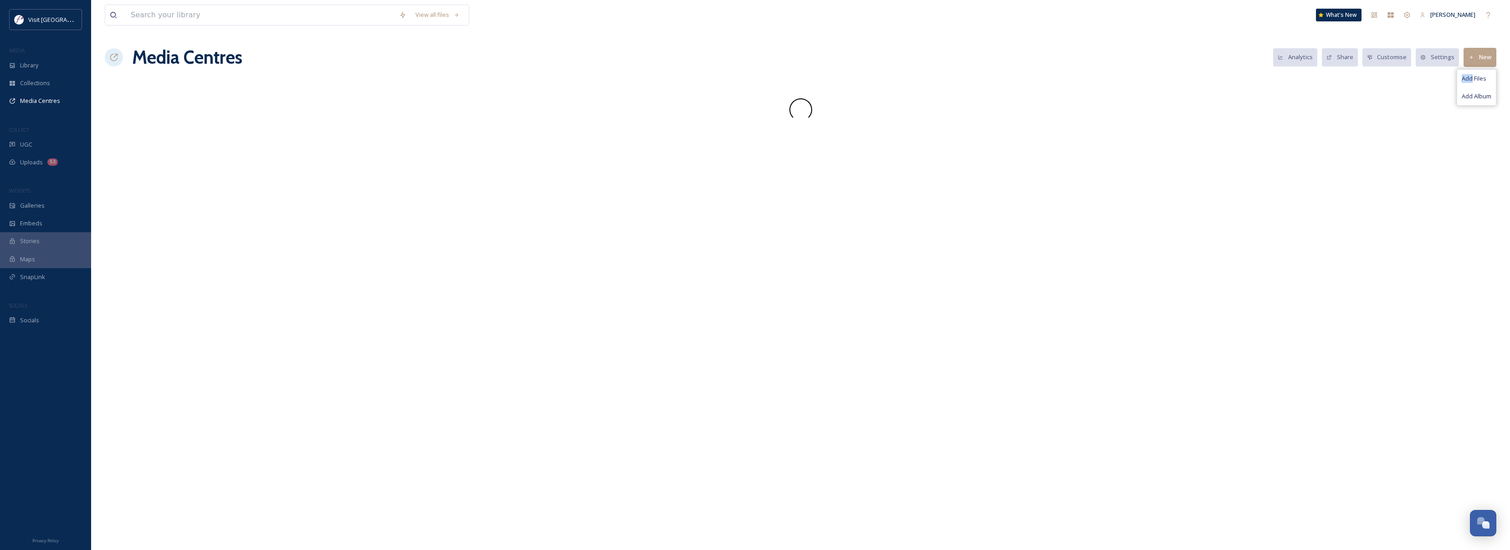
drag, startPoint x: 1404, startPoint y: 4, endPoint x: 1300, endPoint y: -66, distance: 125.3
click at [1300, 0] on html "Visit Fairfield MEDIA Library Collections Media Centres COLLECT UGC Uploads 53 …" at bounding box center [755, 275] width 1510 height 550
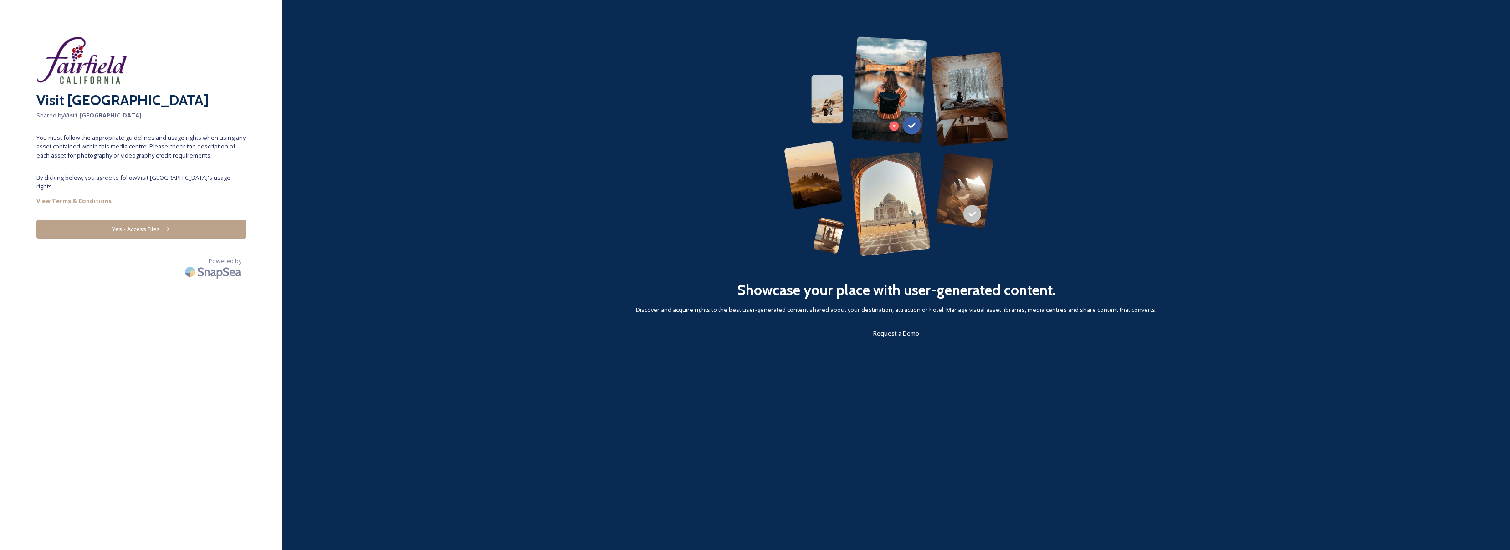
click at [158, 220] on button "Yes - Access Files" at bounding box center [140, 229] width 209 height 19
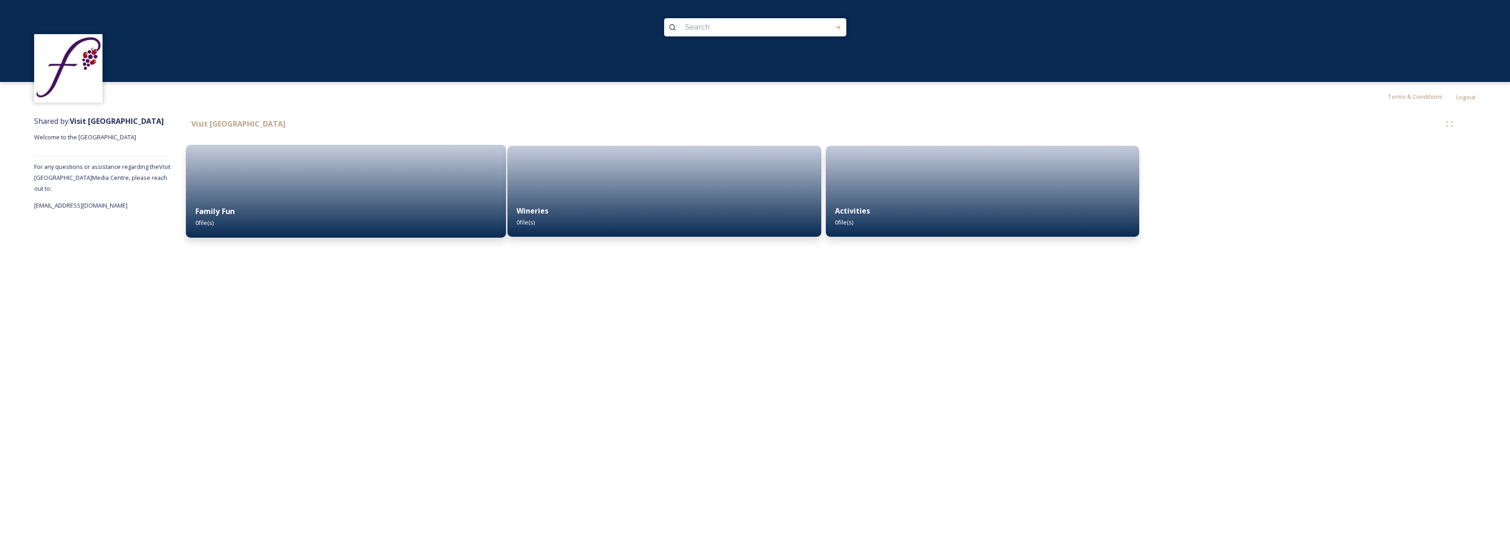
click at [337, 225] on div "Family Fun 0 file(s)" at bounding box center [346, 216] width 320 height 41
